Goal: Complete application form

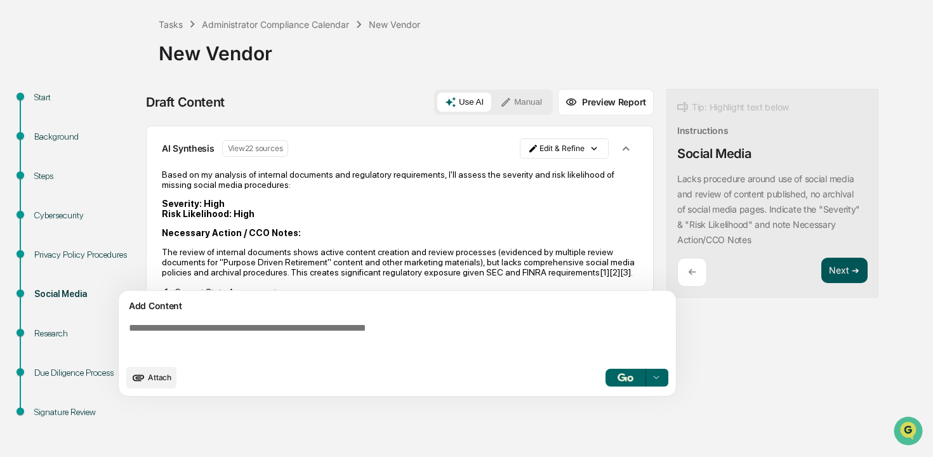
click at [834, 274] on button "Next ➔" at bounding box center [845, 271] width 46 height 26
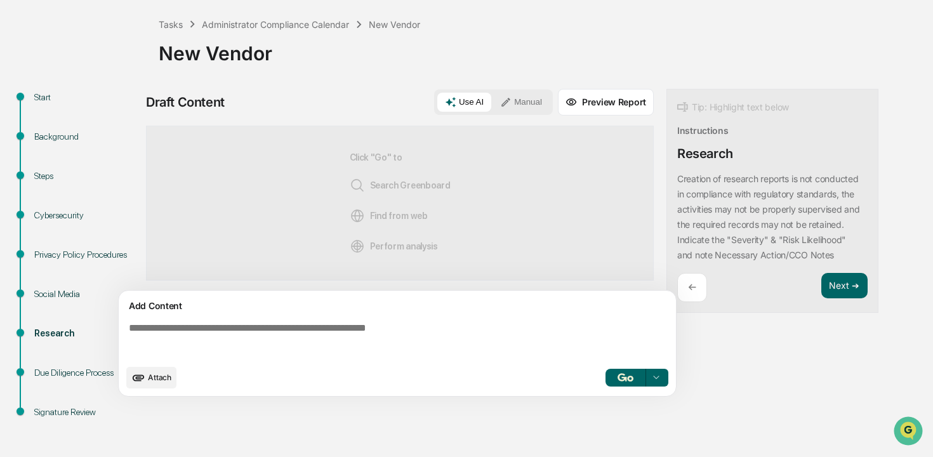
click at [626, 371] on button "button" at bounding box center [626, 378] width 41 height 18
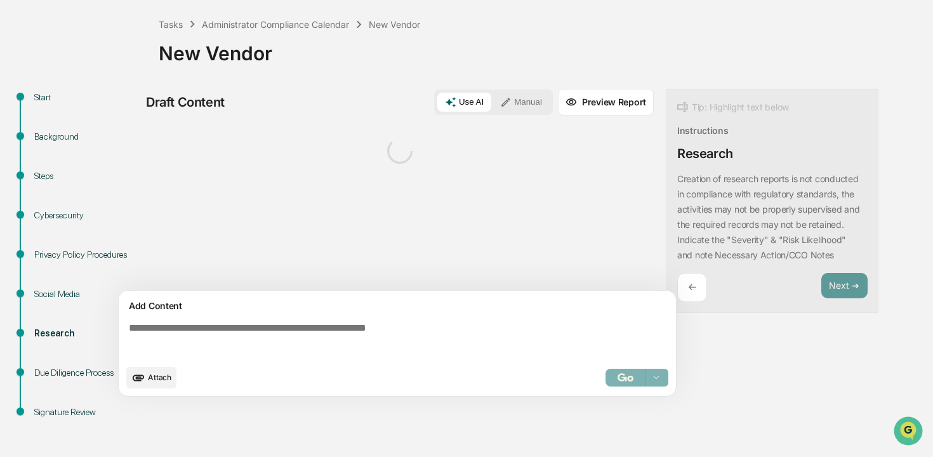
scroll to position [62, 0]
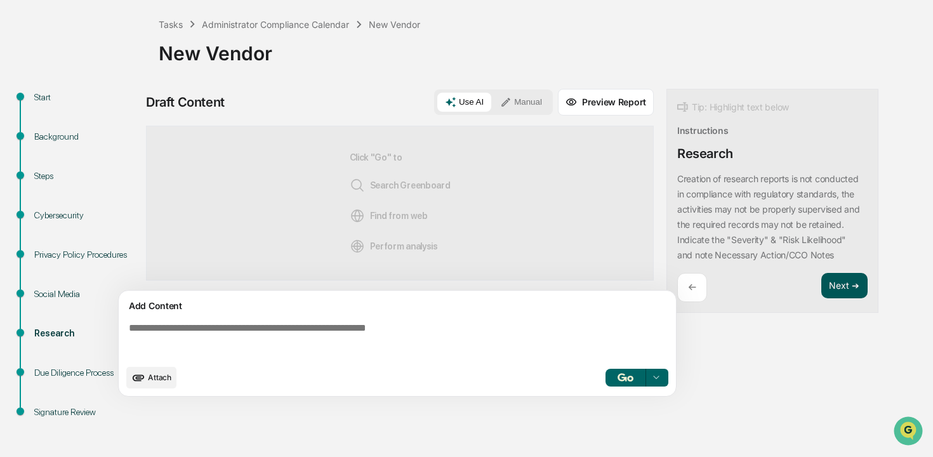
click at [853, 286] on button "Next ➔" at bounding box center [845, 286] width 46 height 26
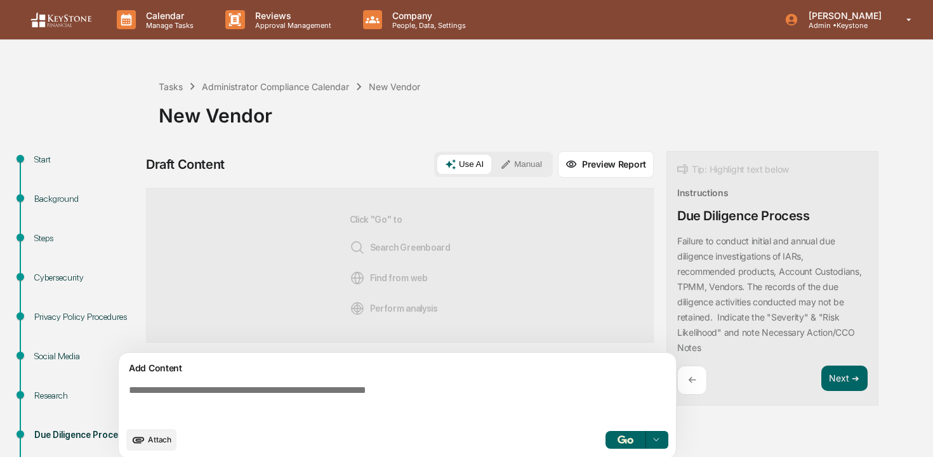
scroll to position [62, 0]
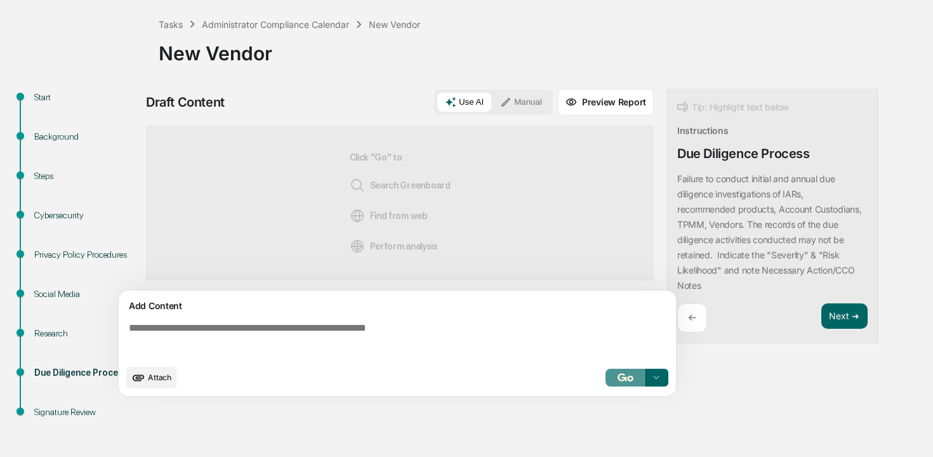
click at [624, 382] on img "button" at bounding box center [625, 377] width 15 height 8
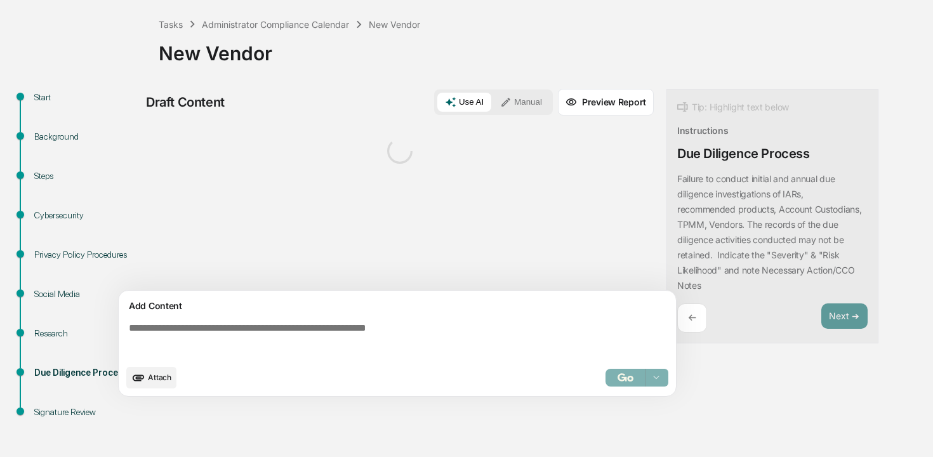
scroll to position [0, 0]
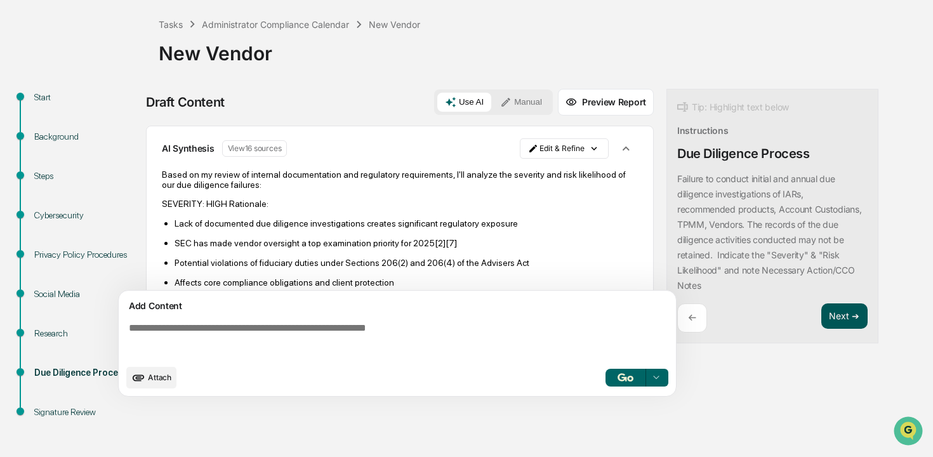
click at [842, 316] on button "Next ➔" at bounding box center [845, 317] width 46 height 26
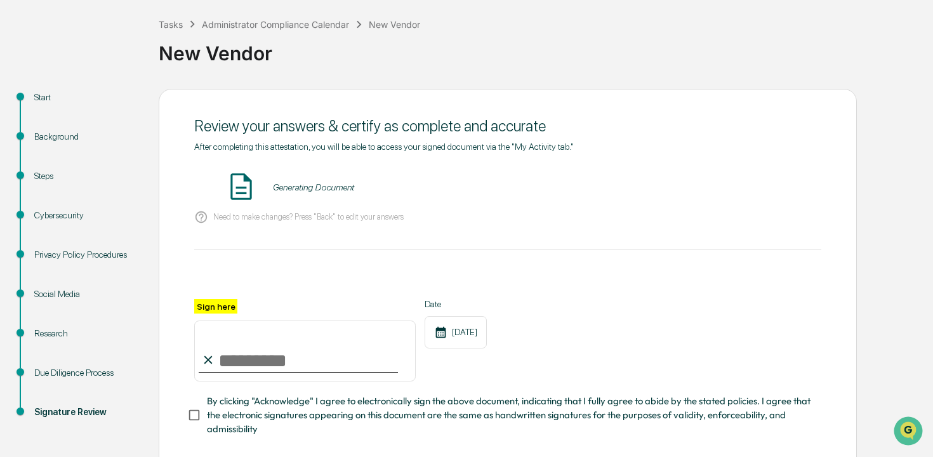
click at [321, 359] on input "Sign here" at bounding box center [305, 351] width 222 height 61
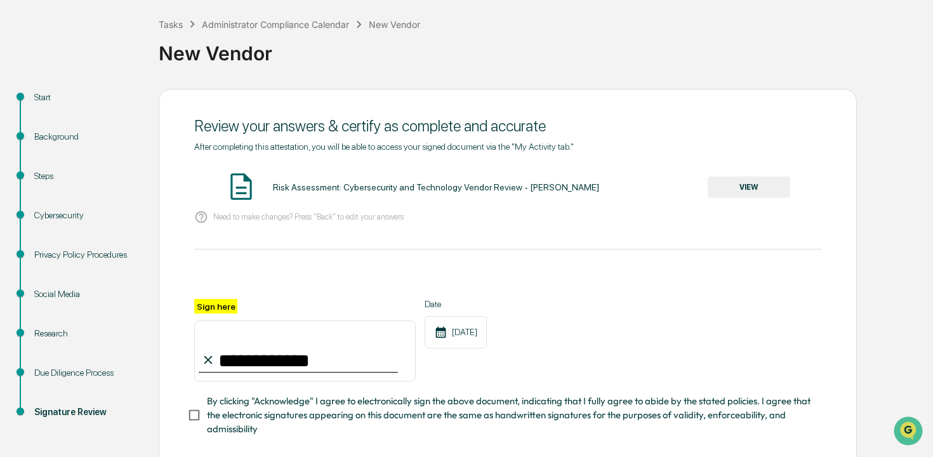
type input "**********"
click at [239, 418] on span "By clicking "Acknowledge" I agree to electronically sign the above document, in…" at bounding box center [509, 415] width 604 height 43
click at [744, 185] on button "VIEW" at bounding box center [749, 188] width 83 height 22
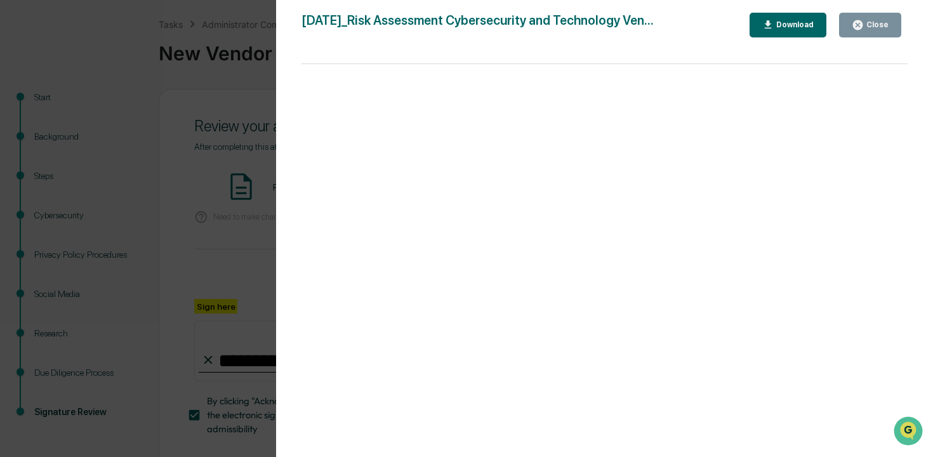
click at [853, 21] on icon "button" at bounding box center [858, 25] width 12 height 12
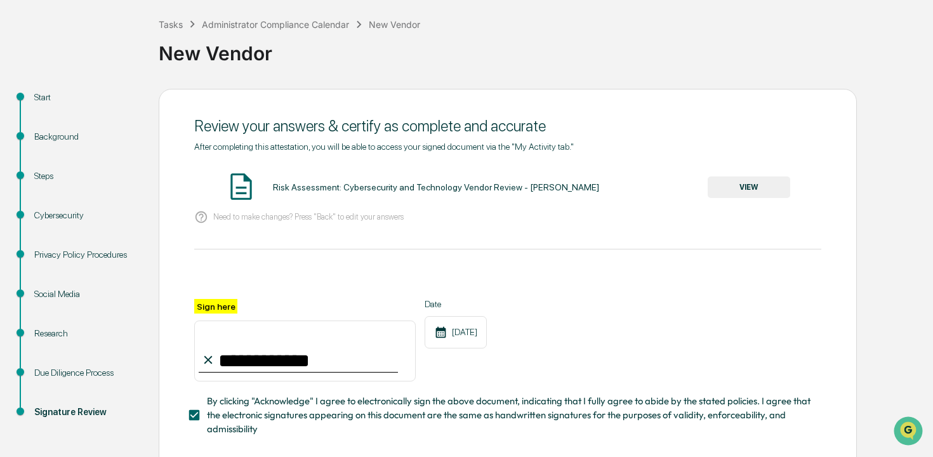
scroll to position [128, 0]
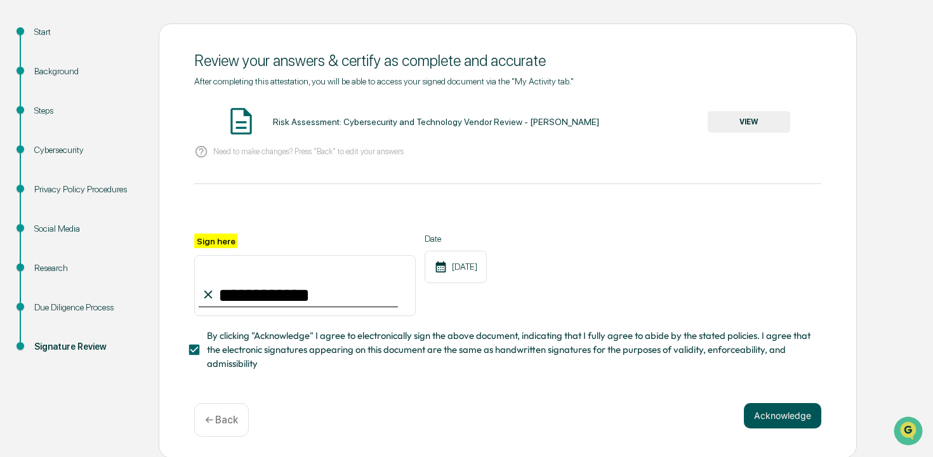
click at [768, 419] on button "Acknowledge" at bounding box center [782, 415] width 77 height 25
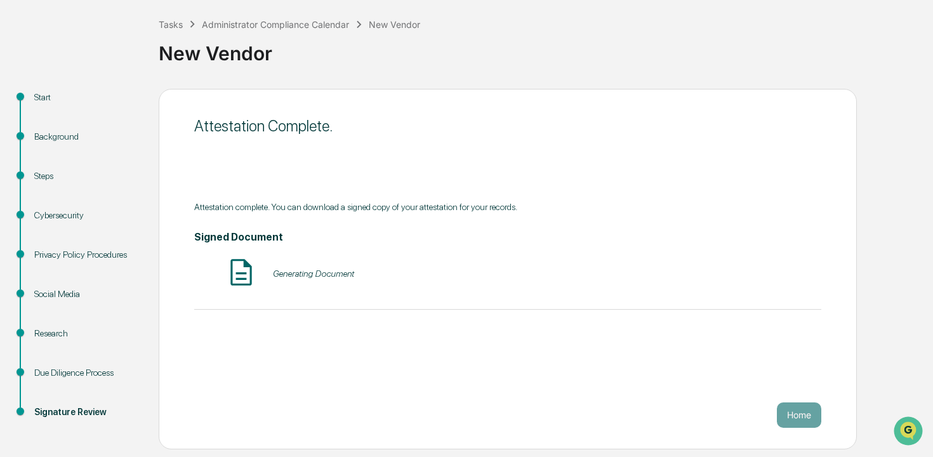
scroll to position [62, 0]
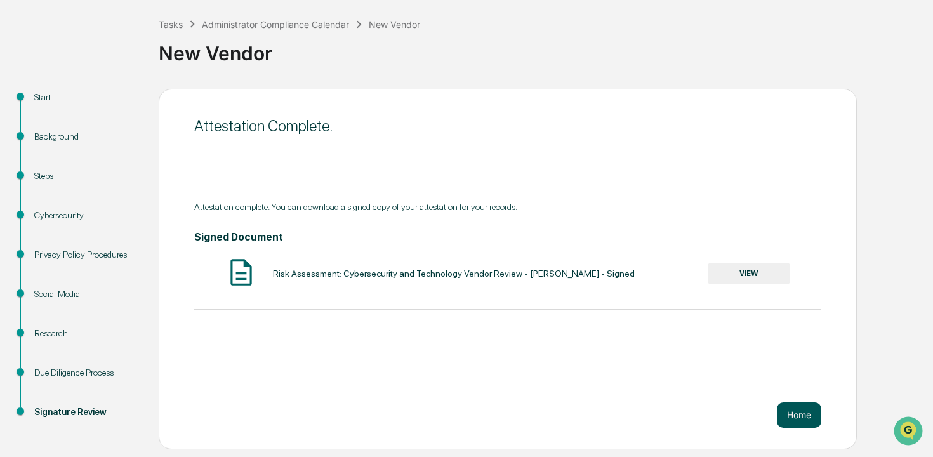
click at [798, 420] on button "Home" at bounding box center [799, 415] width 44 height 25
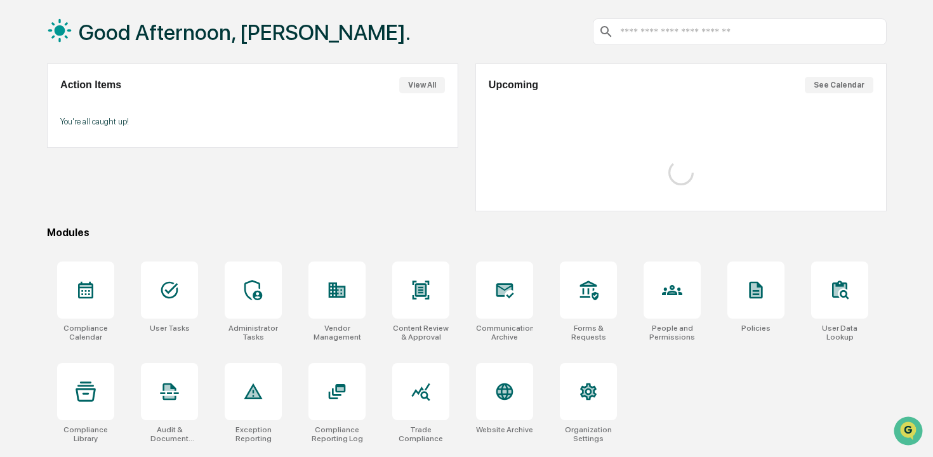
scroll to position [62, 0]
